Goal: Task Accomplishment & Management: Complete application form

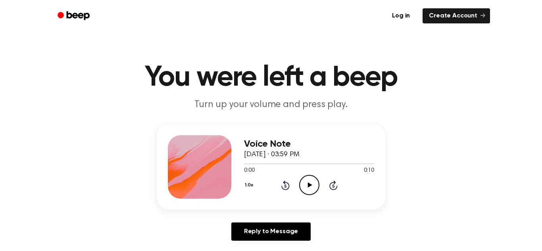
click at [335, 14] on ul "Log in Create Account" at bounding box center [296, 16] width 387 height 18
click at [471, 25] on div "Log in Create Account" at bounding box center [271, 16] width 438 height 32
click at [471, 15] on link "Create Account" at bounding box center [456, 15] width 67 height 15
click at [309, 186] on icon at bounding box center [310, 185] width 4 height 5
